Goal: Contribute content: Add original content to the website for others to see

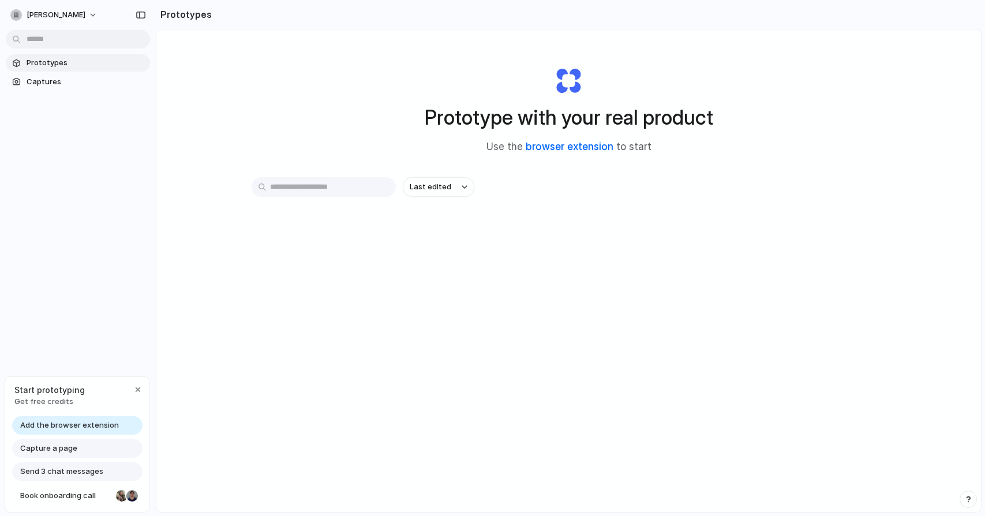
click at [556, 147] on link "browser extension" at bounding box center [570, 147] width 88 height 12
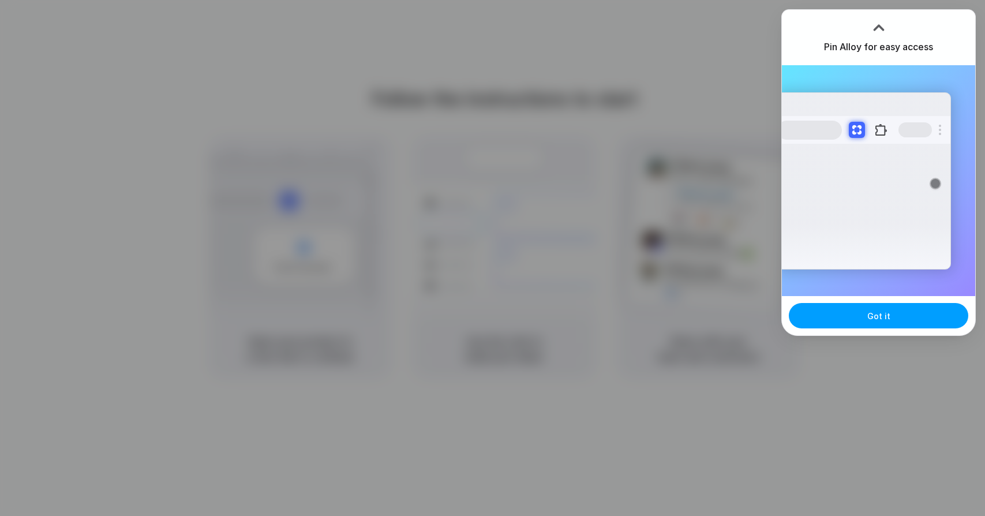
click at [864, 317] on button "Got it" at bounding box center [878, 315] width 179 height 25
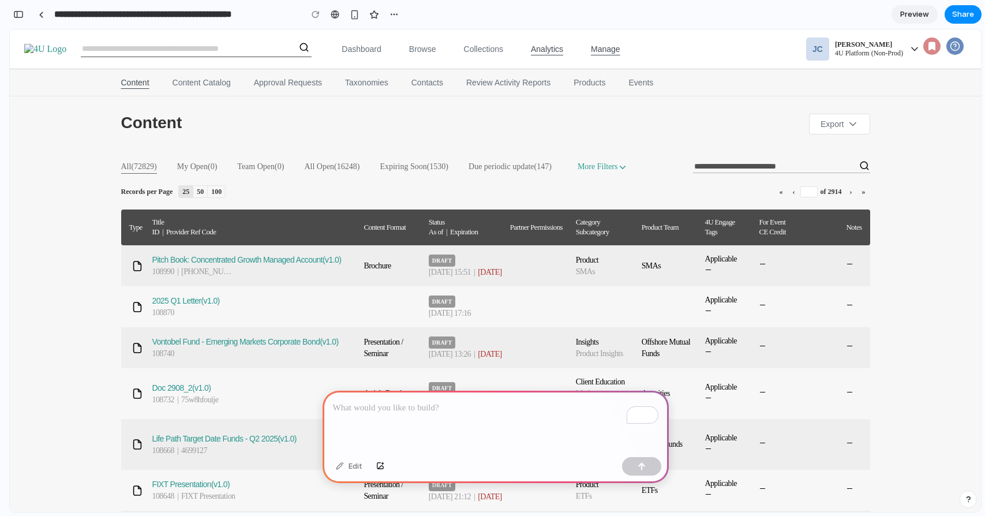
click at [559, 52] on link "Analytics" at bounding box center [547, 50] width 60 height 16
click at [479, 46] on link "Collections" at bounding box center [483, 50] width 67 height 16
click at [205, 51] on input "Search Content, Companies, Events, and Contacts" at bounding box center [185, 49] width 208 height 16
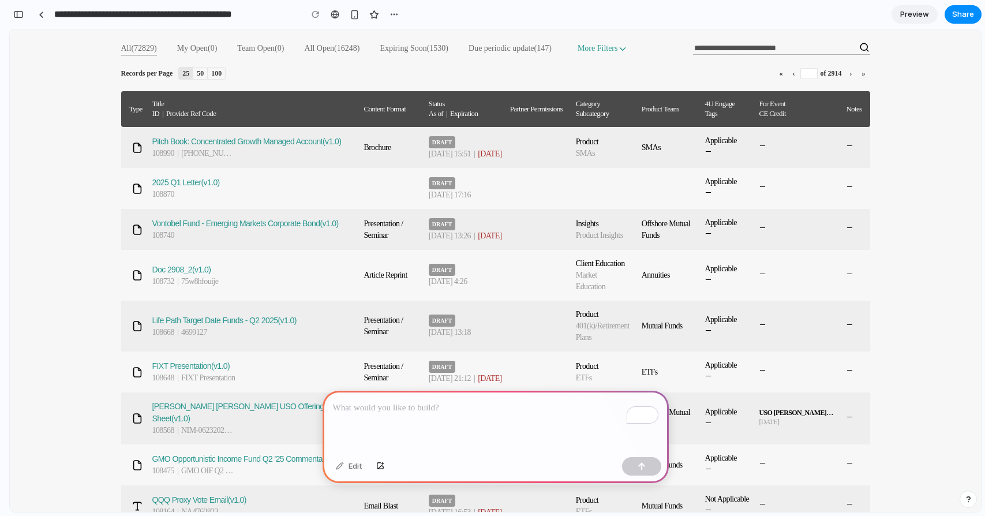
scroll to position [99, 0]
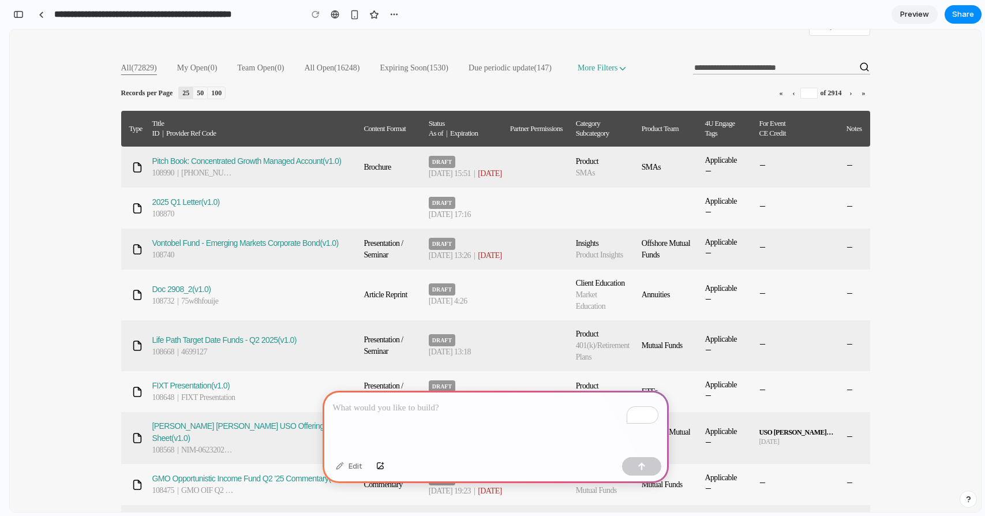
click at [465, 406] on p "To enrich screen reader interactions, please activate Accessibility in Grammarl…" at bounding box center [495, 408] width 325 height 14
click at [528, 407] on p "**********" at bounding box center [495, 408] width 325 height 14
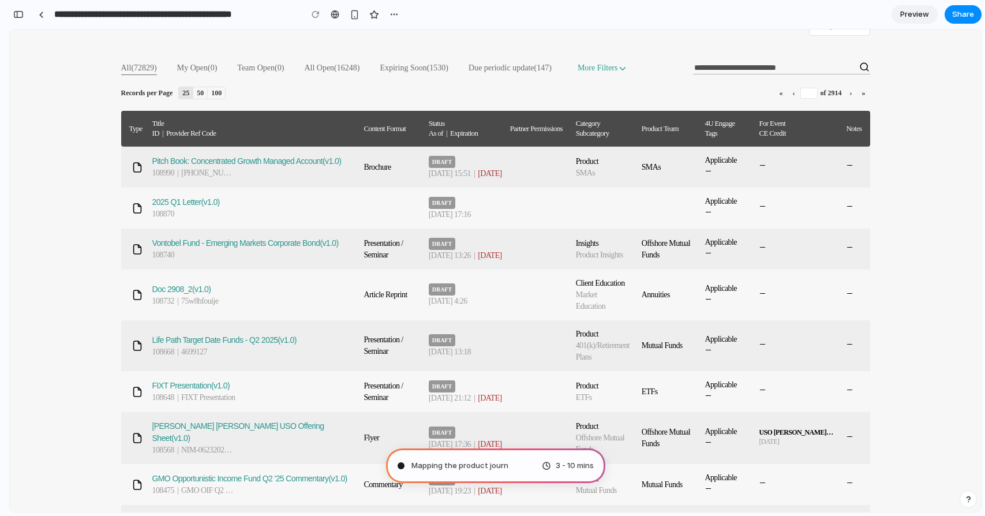
type input "**********"
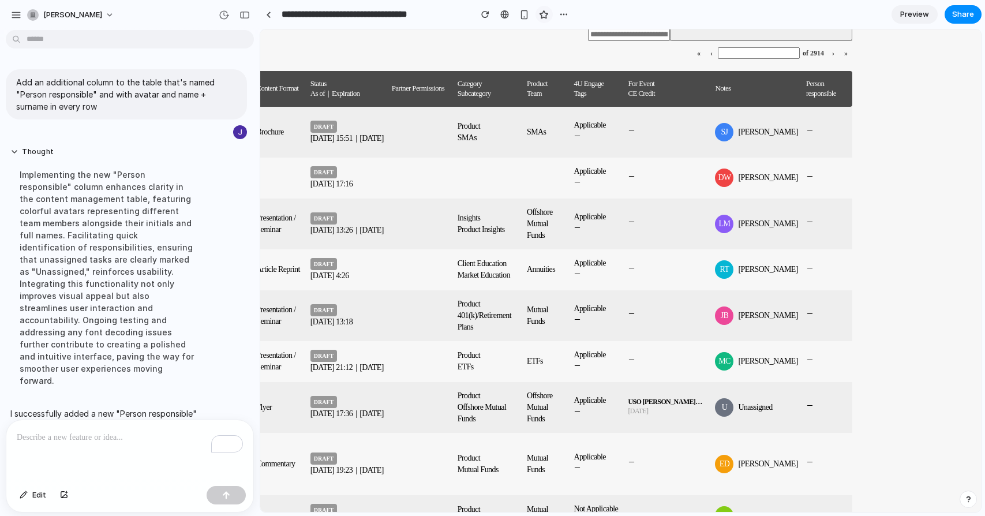
scroll to position [905, 166]
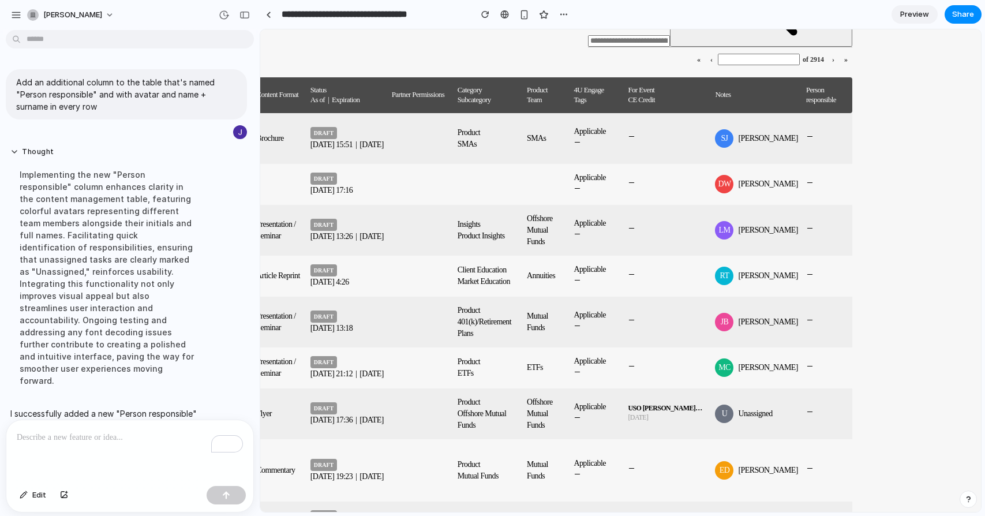
click at [760, 144] on span "Sarah Johnson" at bounding box center [767, 139] width 59 height 12
click at [744, 87] on th "Notes" at bounding box center [760, 95] width 91 height 36
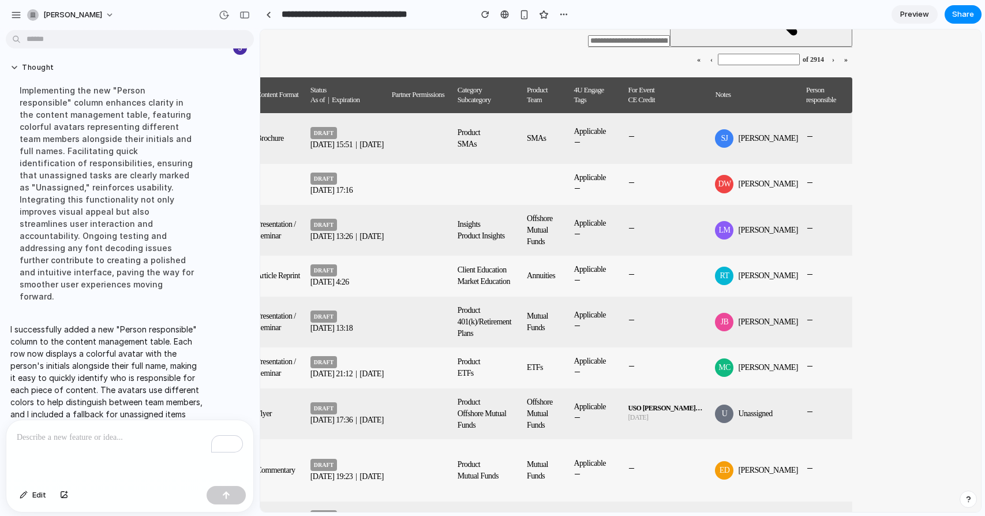
scroll to position [85, 0]
click at [56, 438] on p "To enrich screen reader interactions, please activate Accessibility in Grammarl…" at bounding box center [130, 437] width 226 height 14
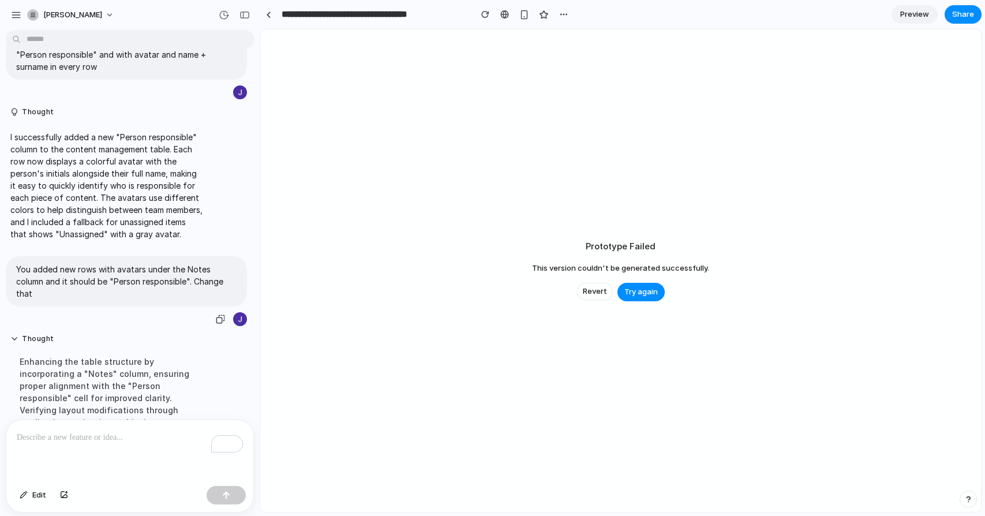
scroll to position [0, 0]
